Goal: Check status: Check status

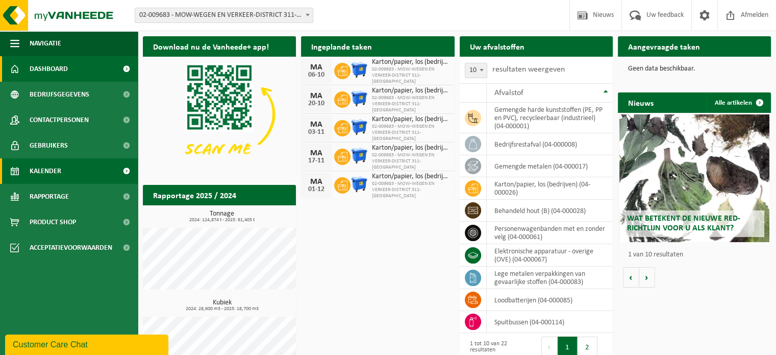
click at [42, 176] on span "Kalender" at bounding box center [46, 171] width 32 height 26
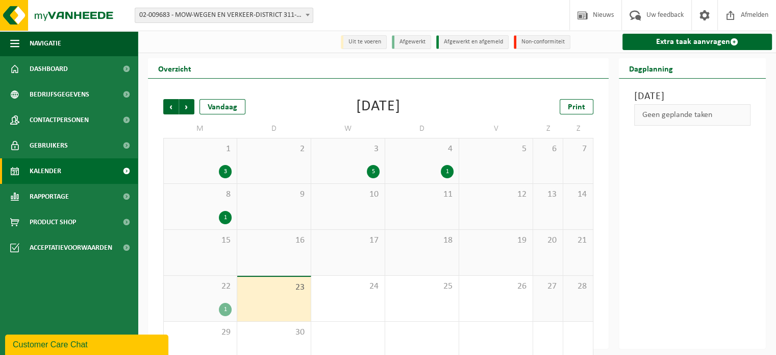
click at [225, 311] on div "1" at bounding box center [225, 309] width 13 height 13
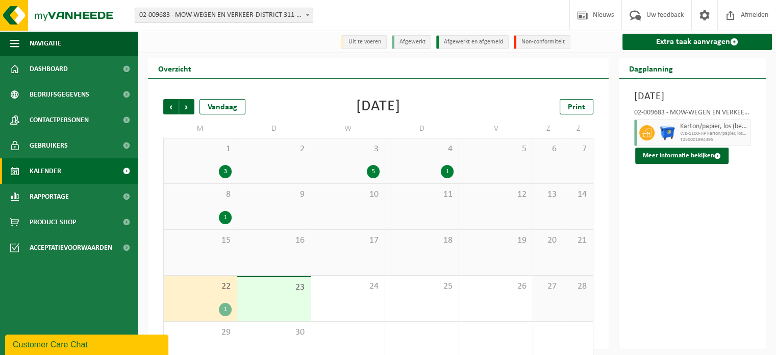
click at [773, 267] on div "Overzicht Vorige Volgende Vandaag September 2025 Print M D W D V Z Z 1 3 2 3 5 …" at bounding box center [457, 203] width 639 height 290
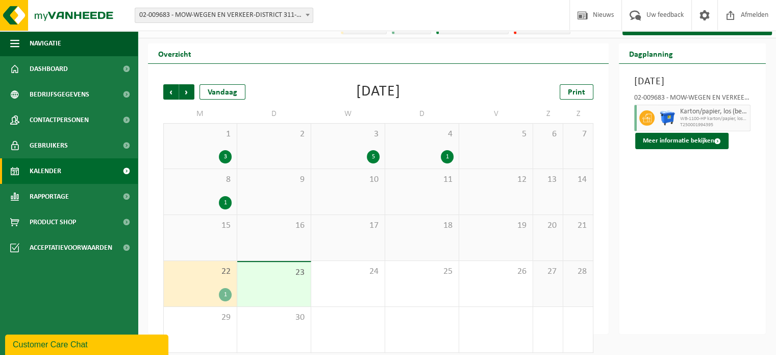
scroll to position [23, 0]
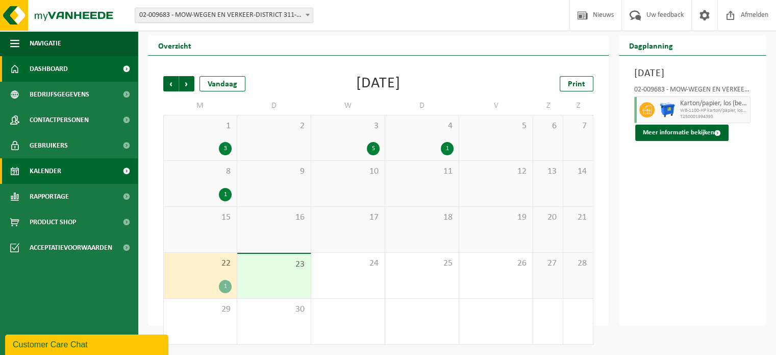
click at [45, 71] on span "Dashboard" at bounding box center [49, 69] width 38 height 26
